Goal: Task Accomplishment & Management: Manage account settings

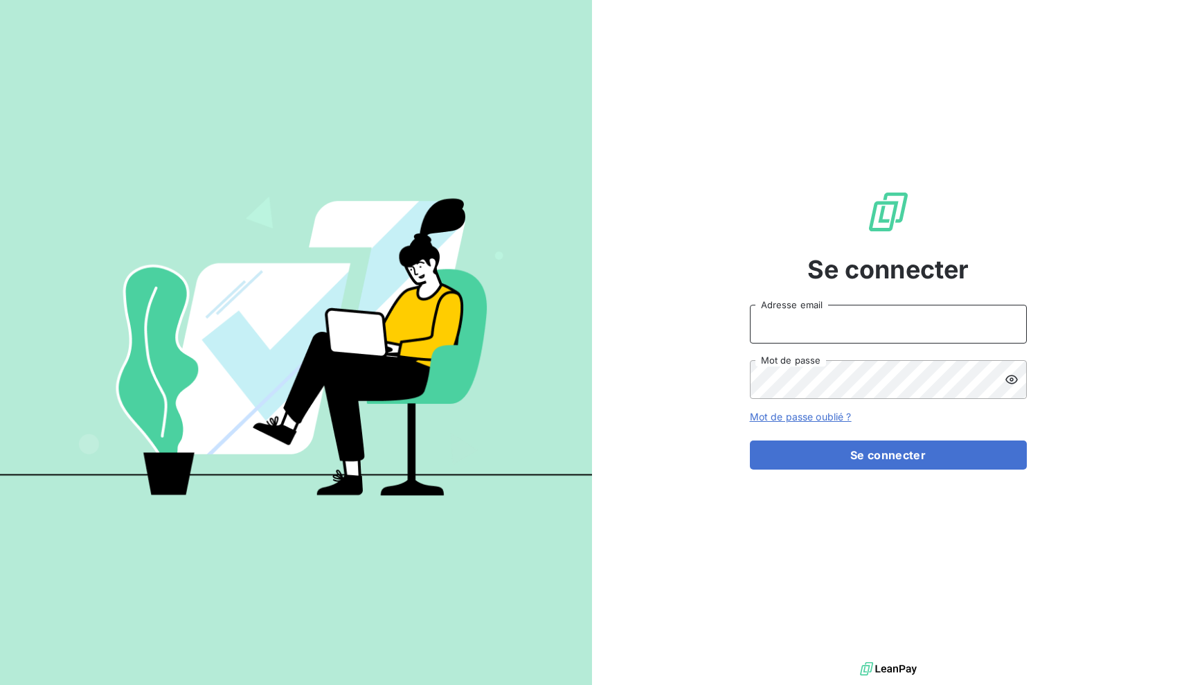
type input "[EMAIL_ADDRESS][DOMAIN_NAME]"
click at [888, 454] on button "Se connecter" at bounding box center [888, 455] width 277 height 29
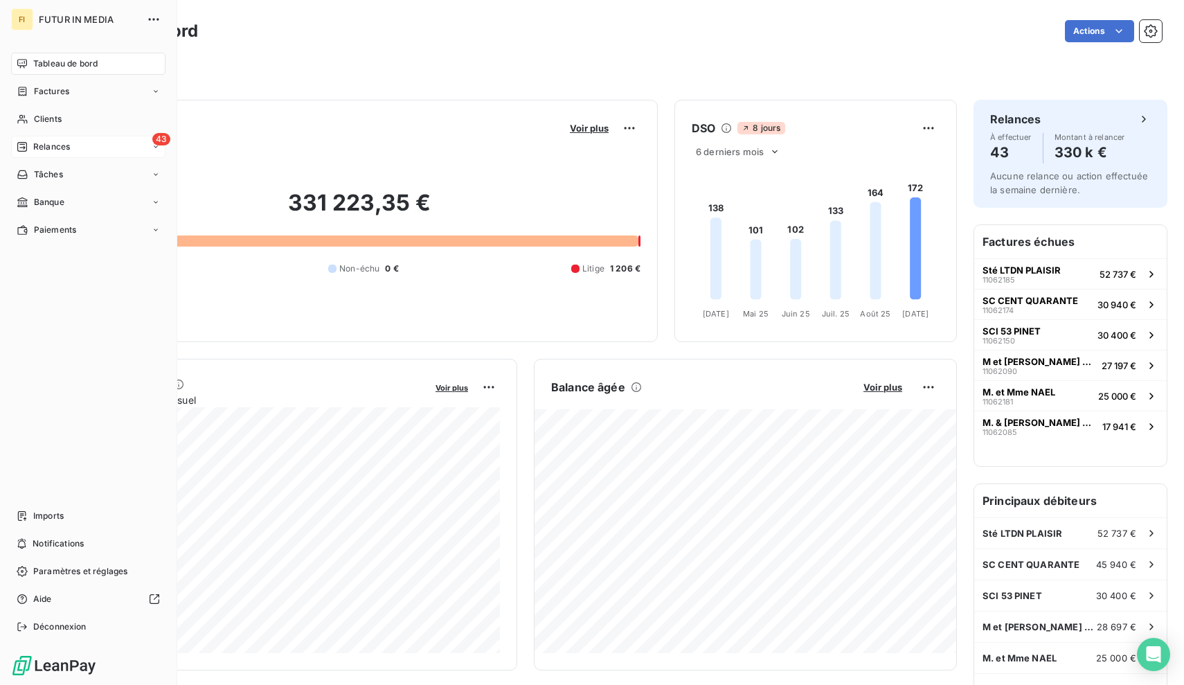
click at [53, 143] on span "Relances" at bounding box center [51, 147] width 37 height 12
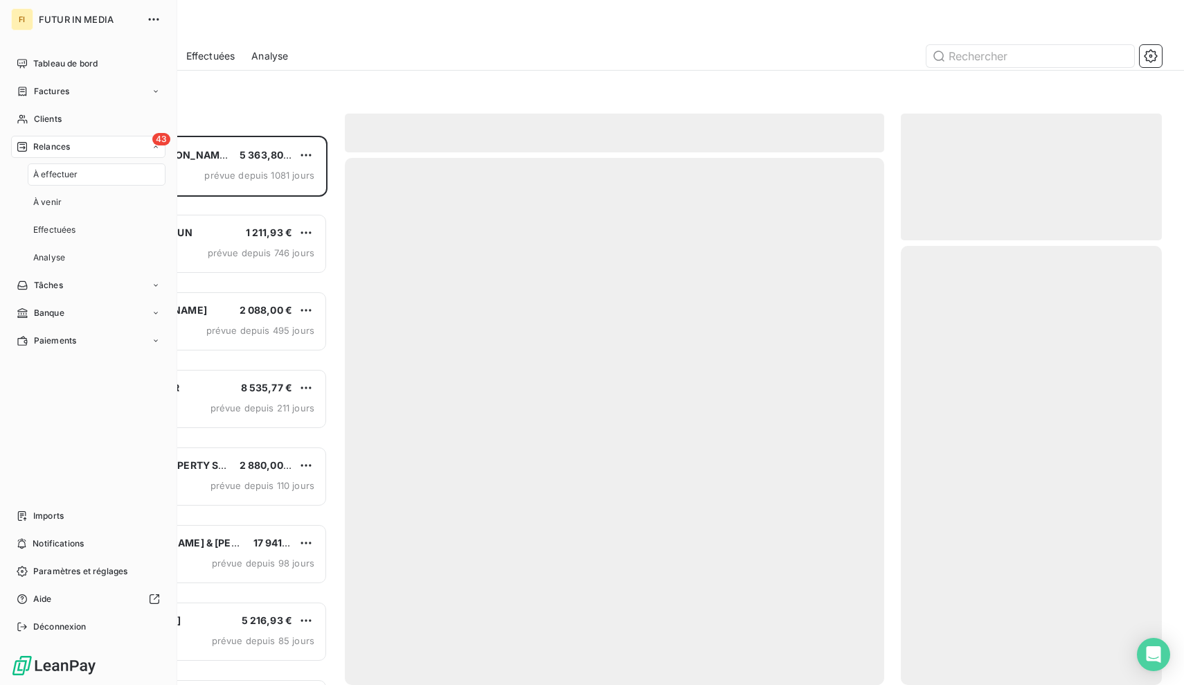
scroll to position [549, 262]
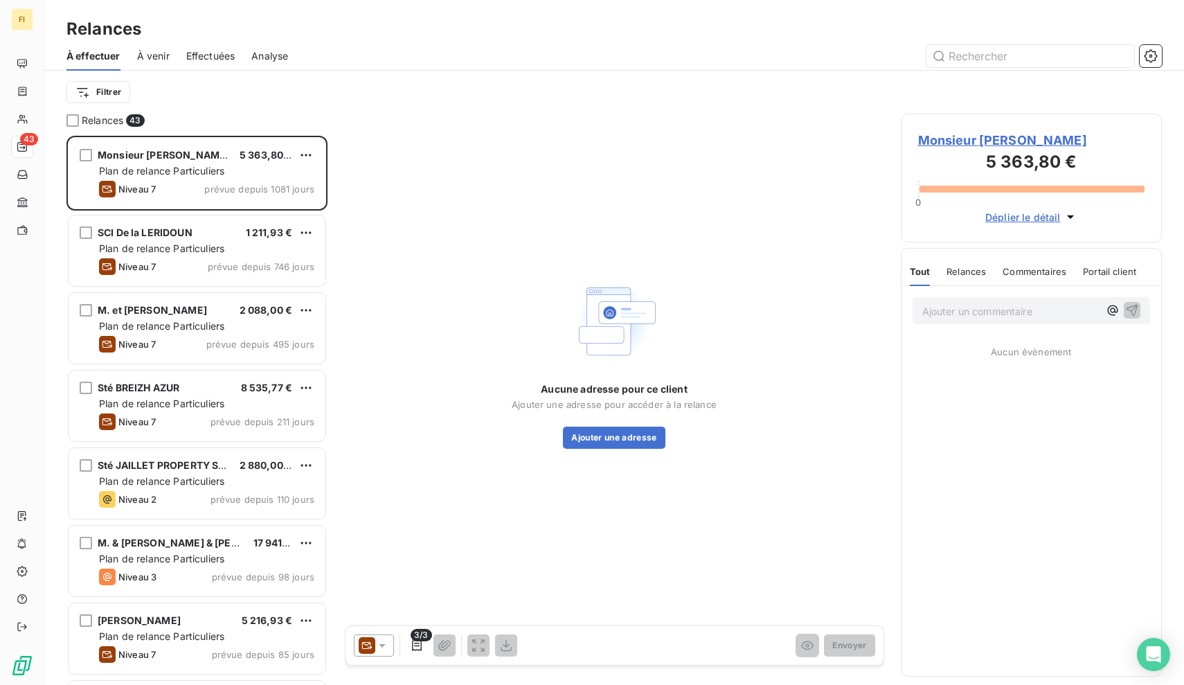
click at [295, 80] on div "Filtrer" at bounding box center [614, 92] width 1096 height 26
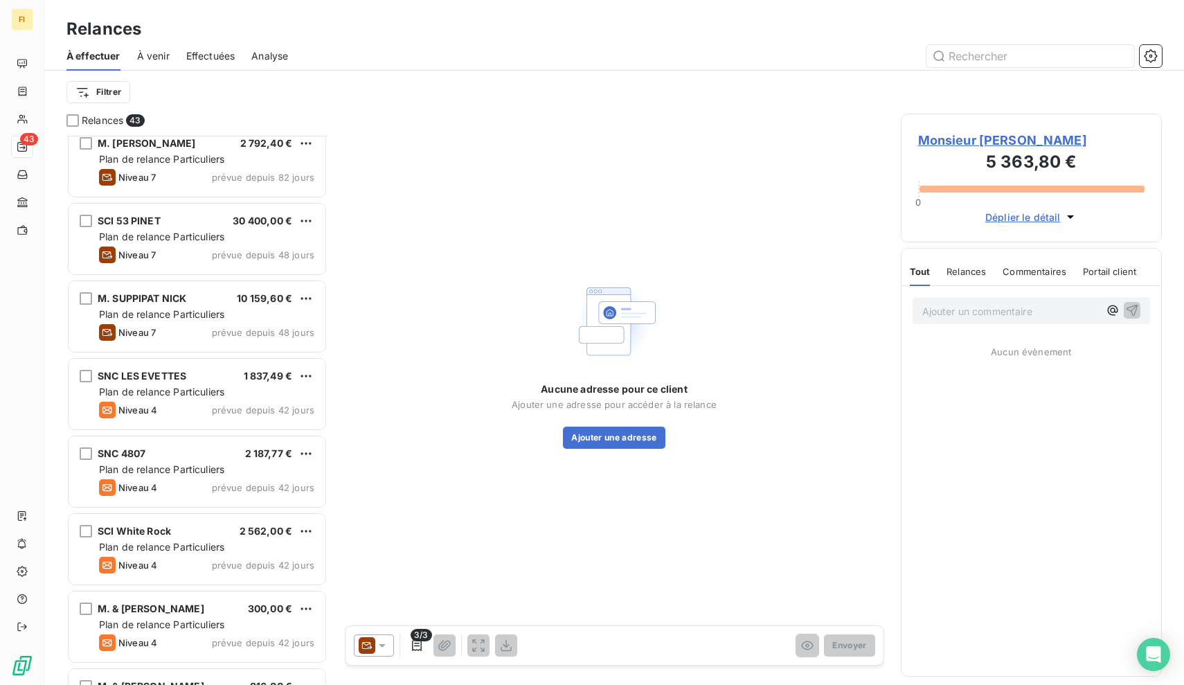
scroll to position [572, 0]
